Goal: Navigation & Orientation: Find specific page/section

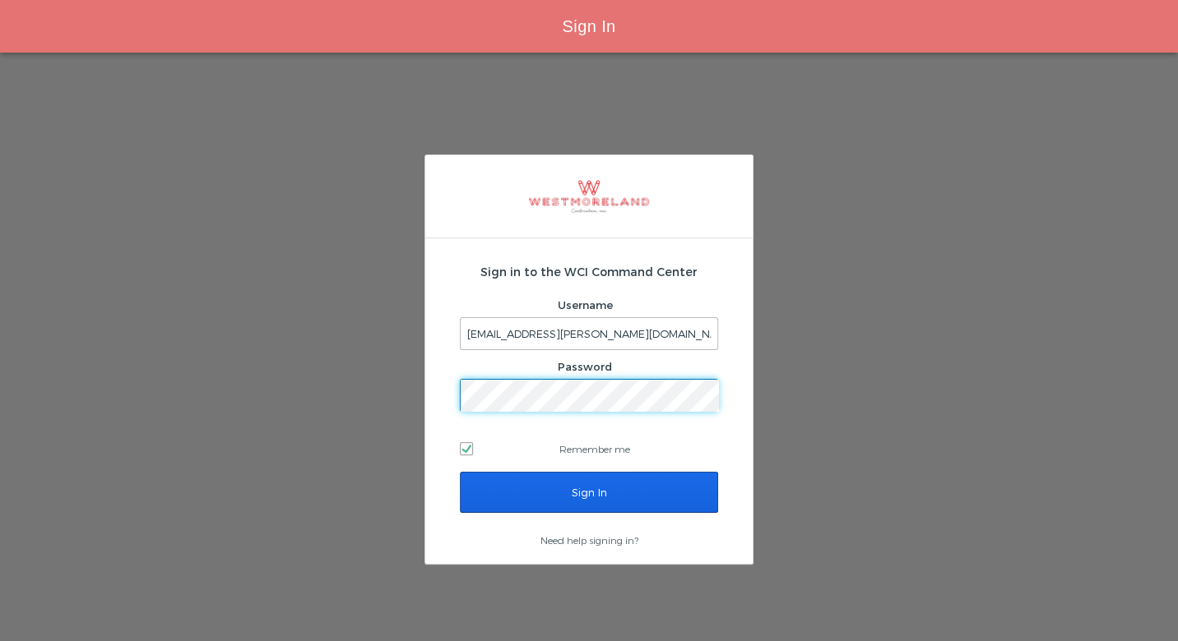
click at [553, 488] on input "Sign In" at bounding box center [589, 492] width 258 height 41
